Goal: Check status: Check status

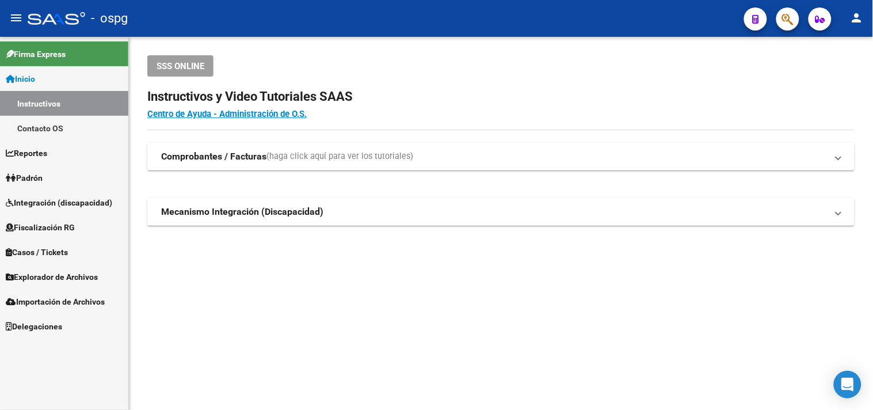
click at [35, 179] on span "Padrón" at bounding box center [24, 177] width 37 height 13
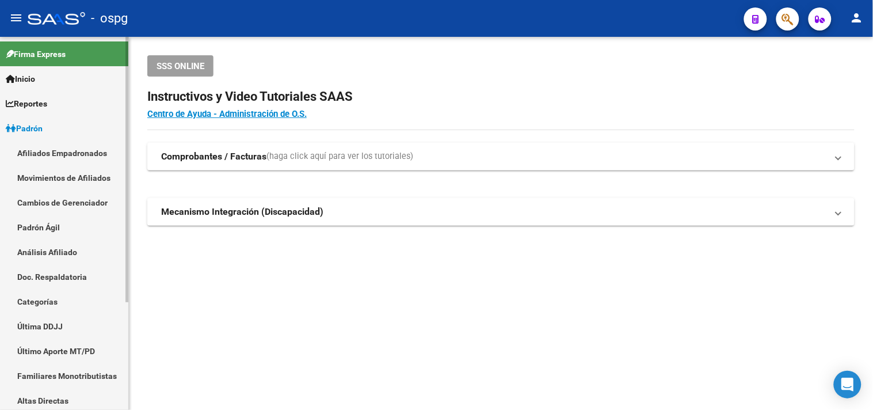
click at [39, 256] on link "Análisis Afiliado" at bounding box center [64, 251] width 128 height 25
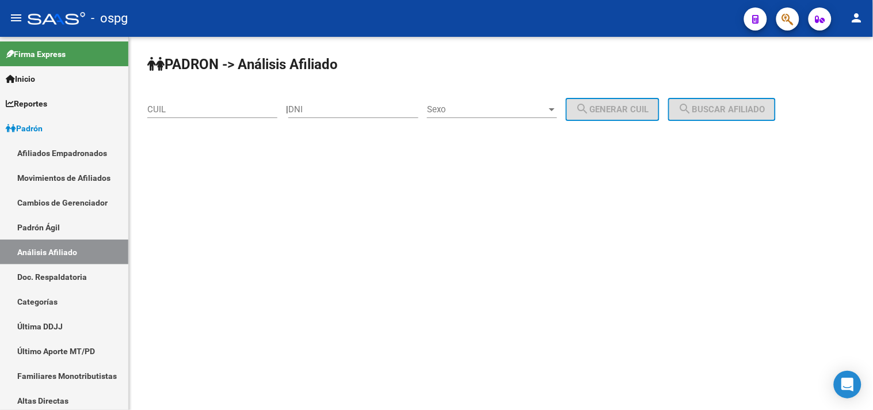
click at [155, 112] on input "CUIL" at bounding box center [212, 109] width 130 height 10
paste input "20-14774365-4"
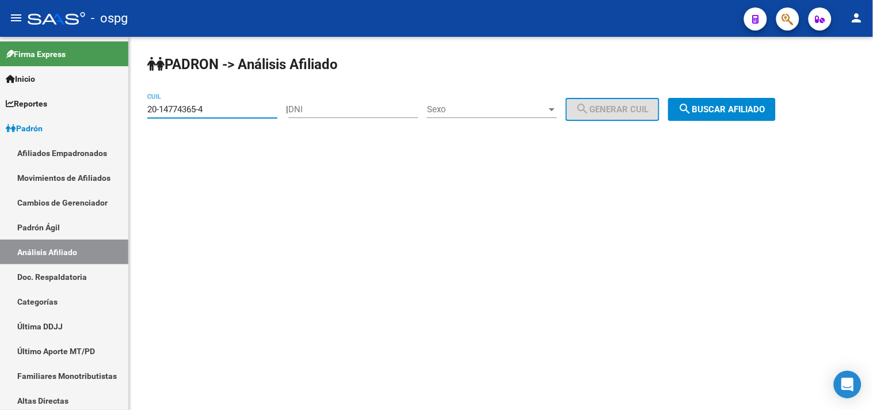
type input "20-14774365-4"
click at [726, 119] on button "search Buscar afiliado" at bounding box center [722, 109] width 108 height 23
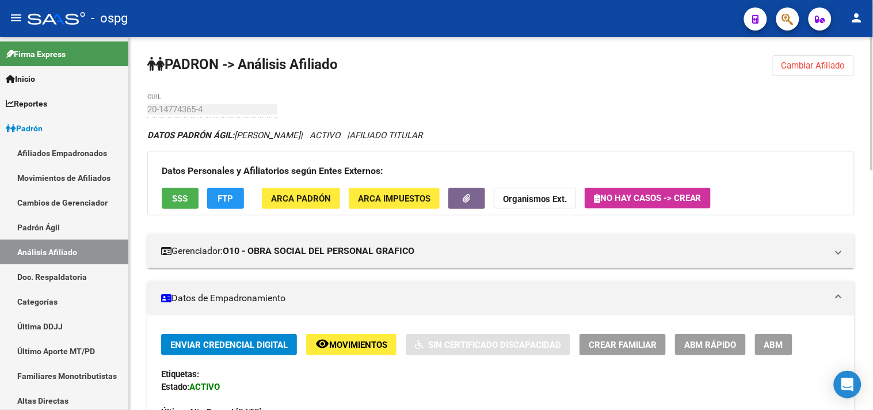
click at [229, 194] on span "FTP" at bounding box center [226, 198] width 16 height 10
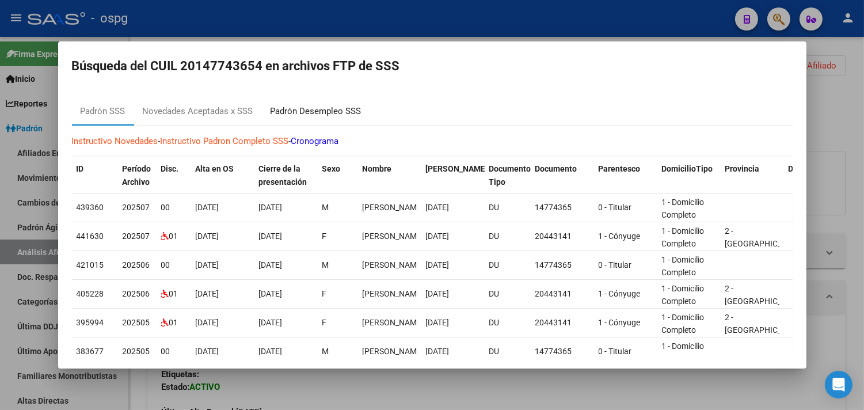
click at [324, 106] on div "Padrón Desempleo SSS" at bounding box center [315, 111] width 91 height 13
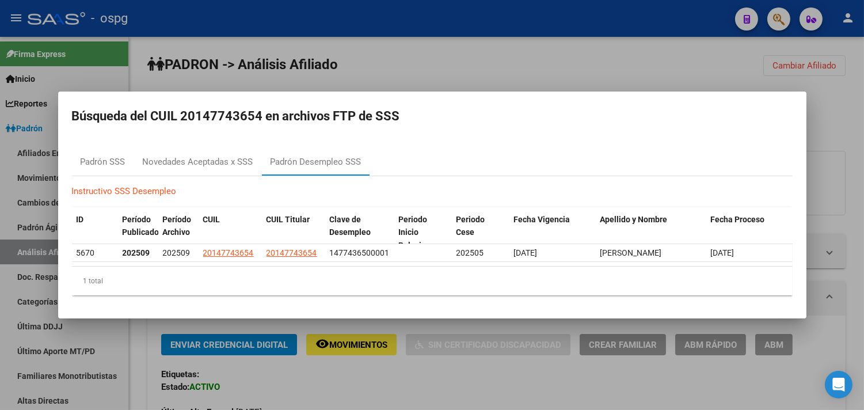
drag, startPoint x: 444, startPoint y: 24, endPoint x: 403, endPoint y: 14, distance: 42.7
click at [444, 25] on div at bounding box center [432, 205] width 864 height 410
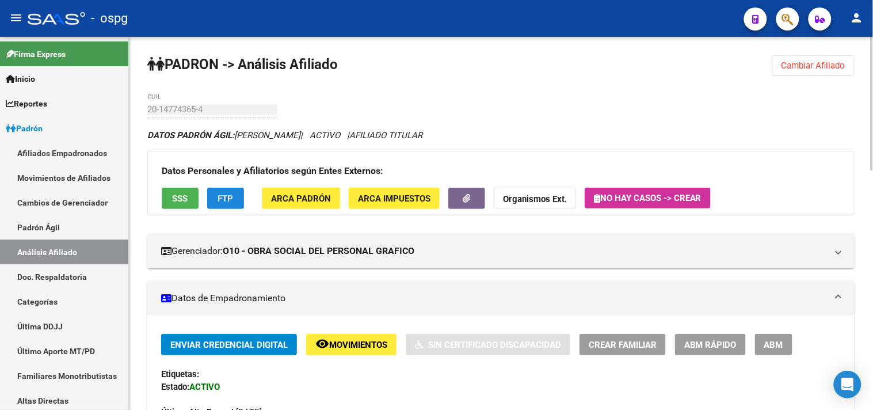
click at [237, 198] on button "FTP" at bounding box center [225, 198] width 37 height 21
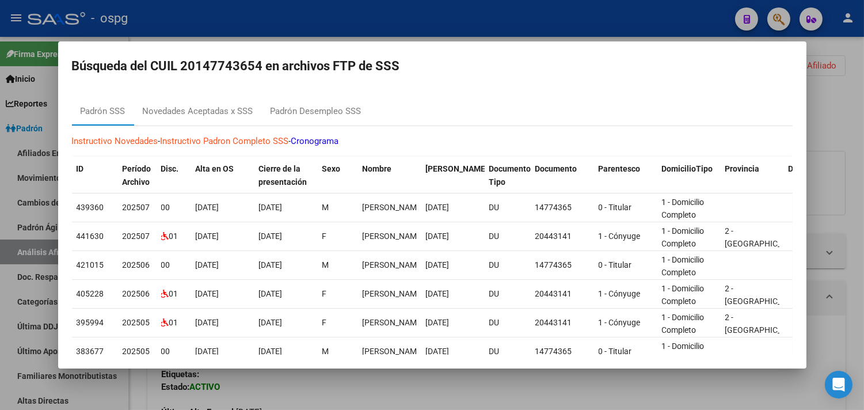
click at [497, 16] on div at bounding box center [432, 205] width 864 height 410
